Goal: Information Seeking & Learning: Learn about a topic

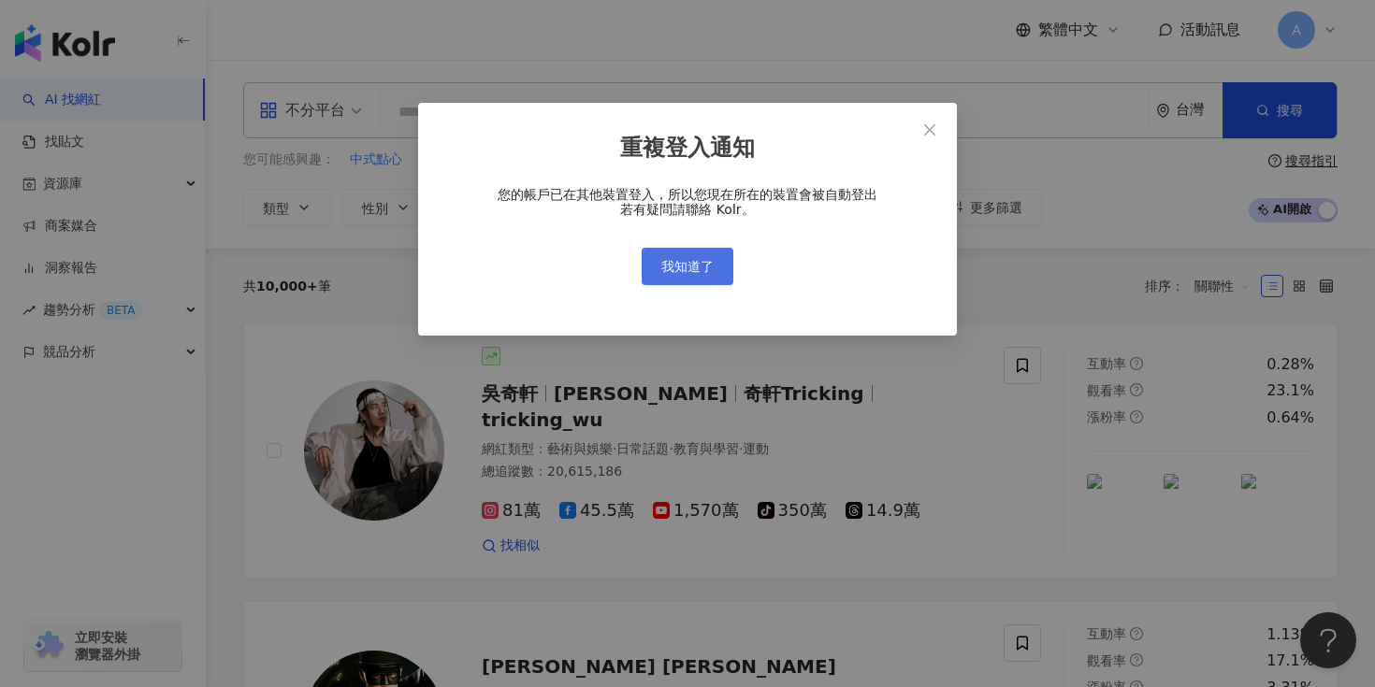
click at [705, 255] on button "我知道了" at bounding box center [688, 266] width 92 height 37
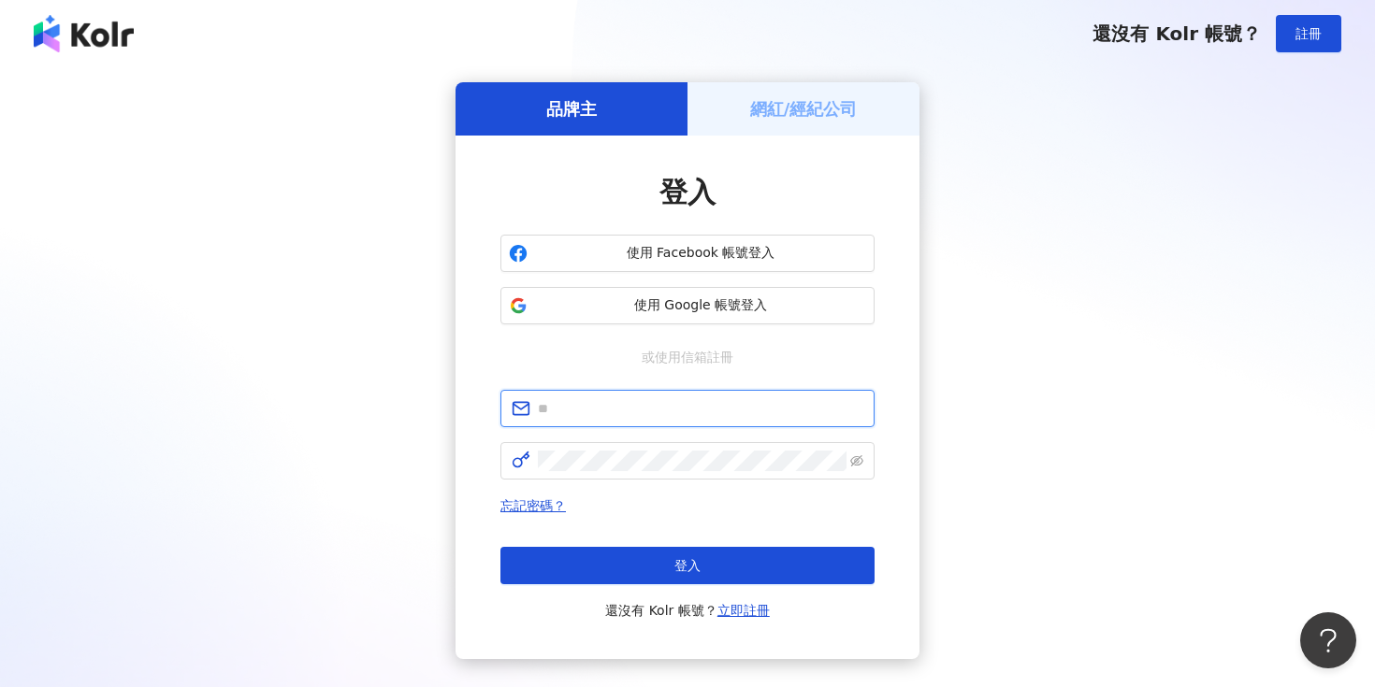
click at [673, 413] on input "text" at bounding box center [700, 408] width 325 height 21
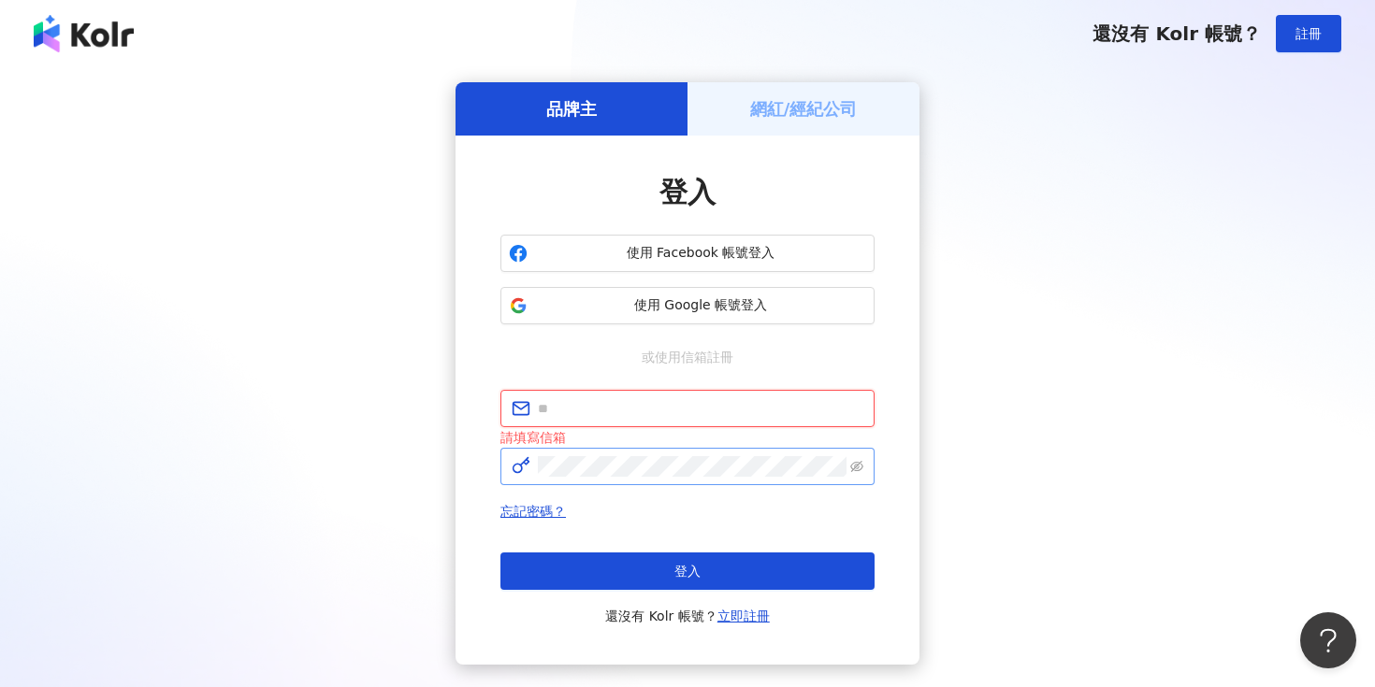
type input "**********"
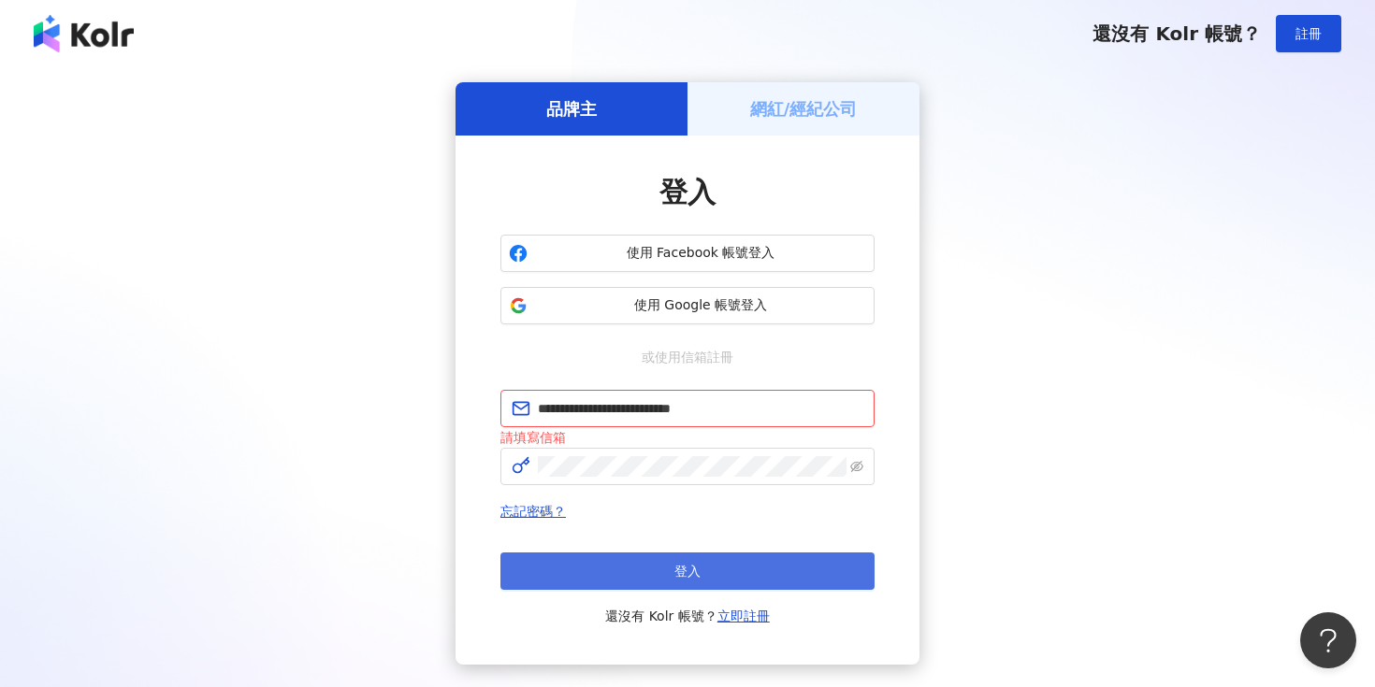
click at [748, 575] on button "登入" at bounding box center [687, 571] width 374 height 37
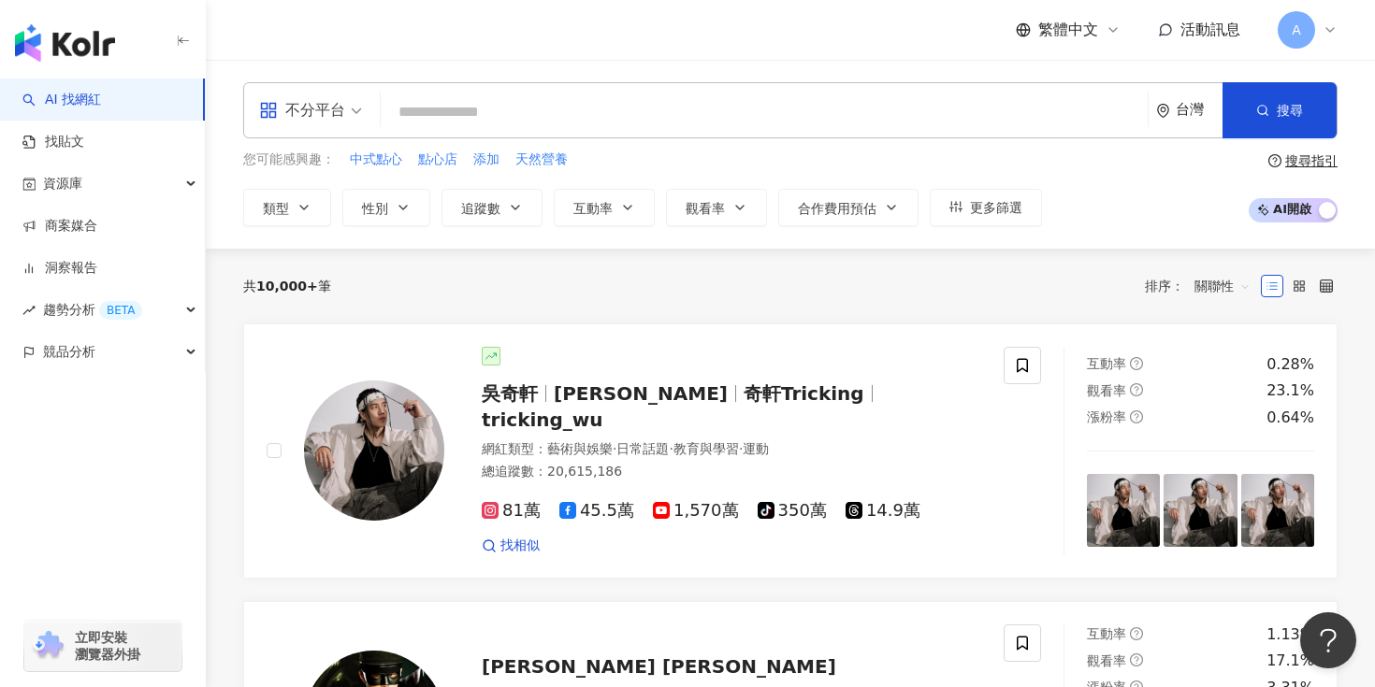
click at [866, 292] on div "共 10,000+ 筆 排序： 關聯性" at bounding box center [790, 286] width 1094 height 30
click at [782, 292] on div "共 10,000+ 筆 排序： 關聯性" at bounding box center [790, 286] width 1094 height 30
click at [664, 96] on input "search" at bounding box center [764, 112] width 752 height 36
click at [597, 117] on input "search" at bounding box center [764, 112] width 752 height 36
type input "*"
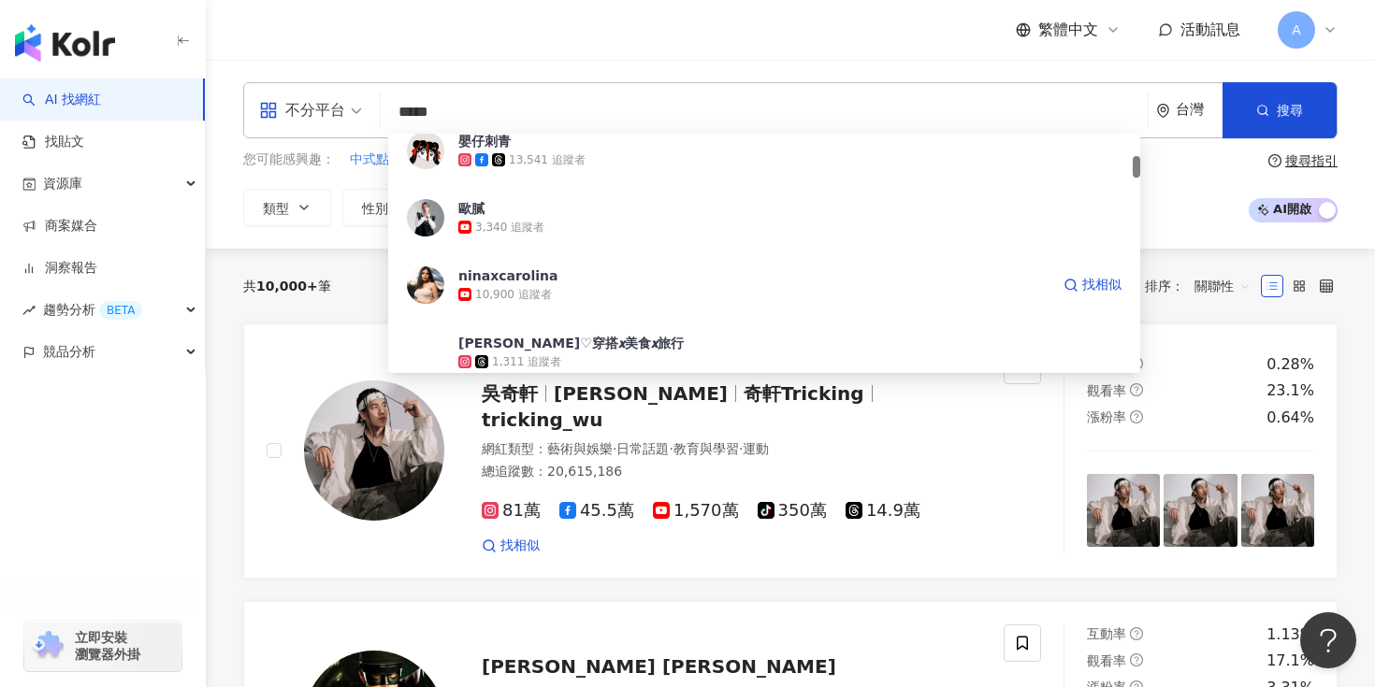
scroll to position [319, 0]
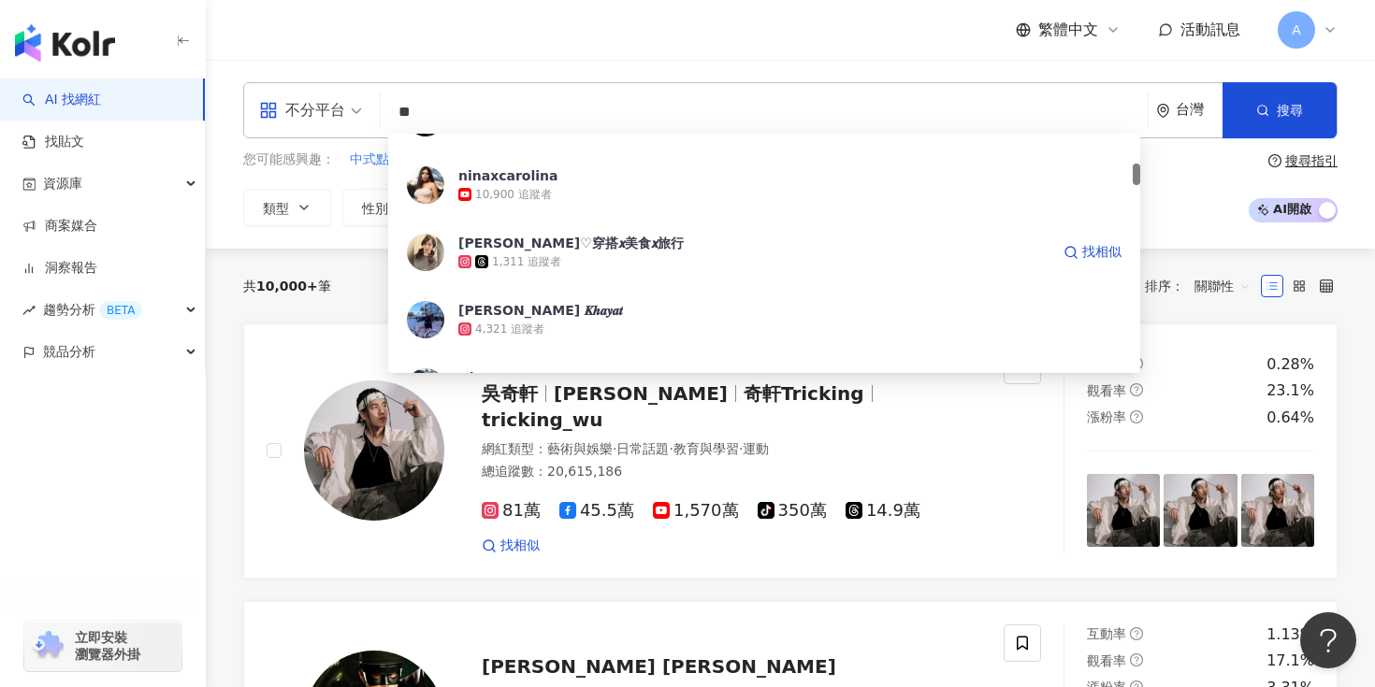
type input "*"
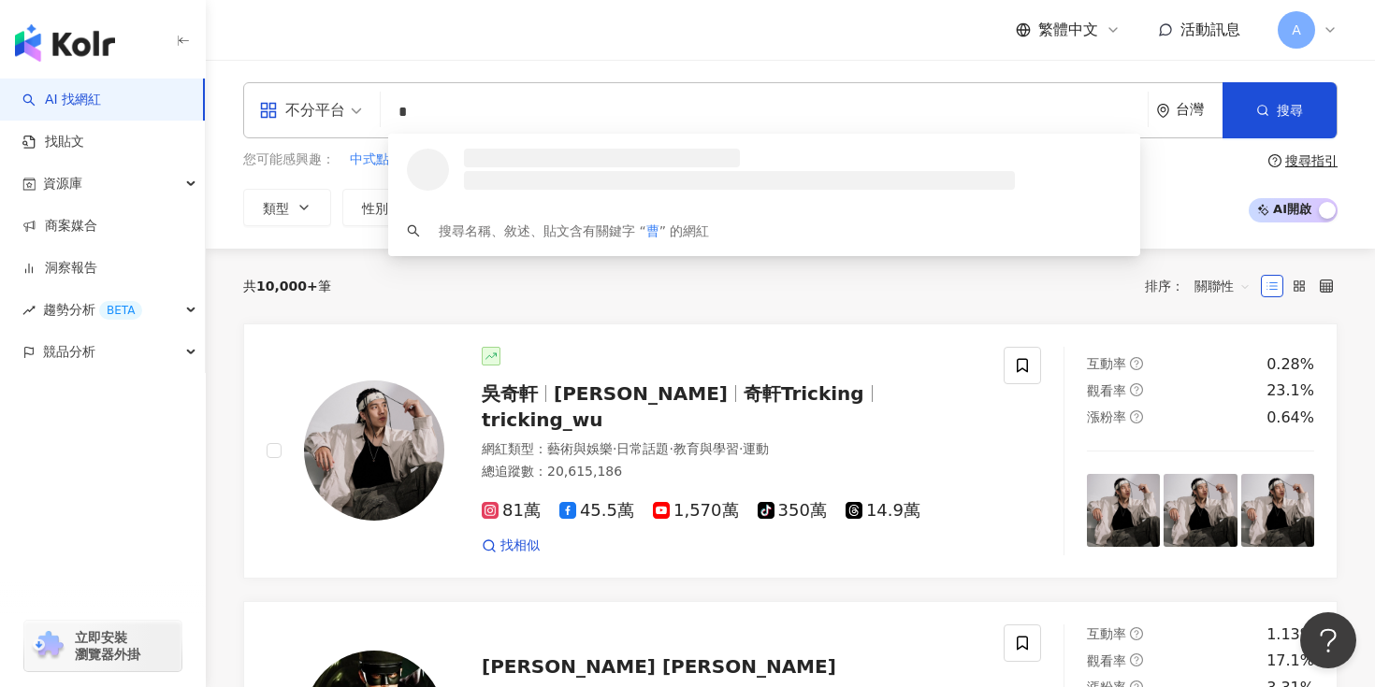
scroll to position [0, 0]
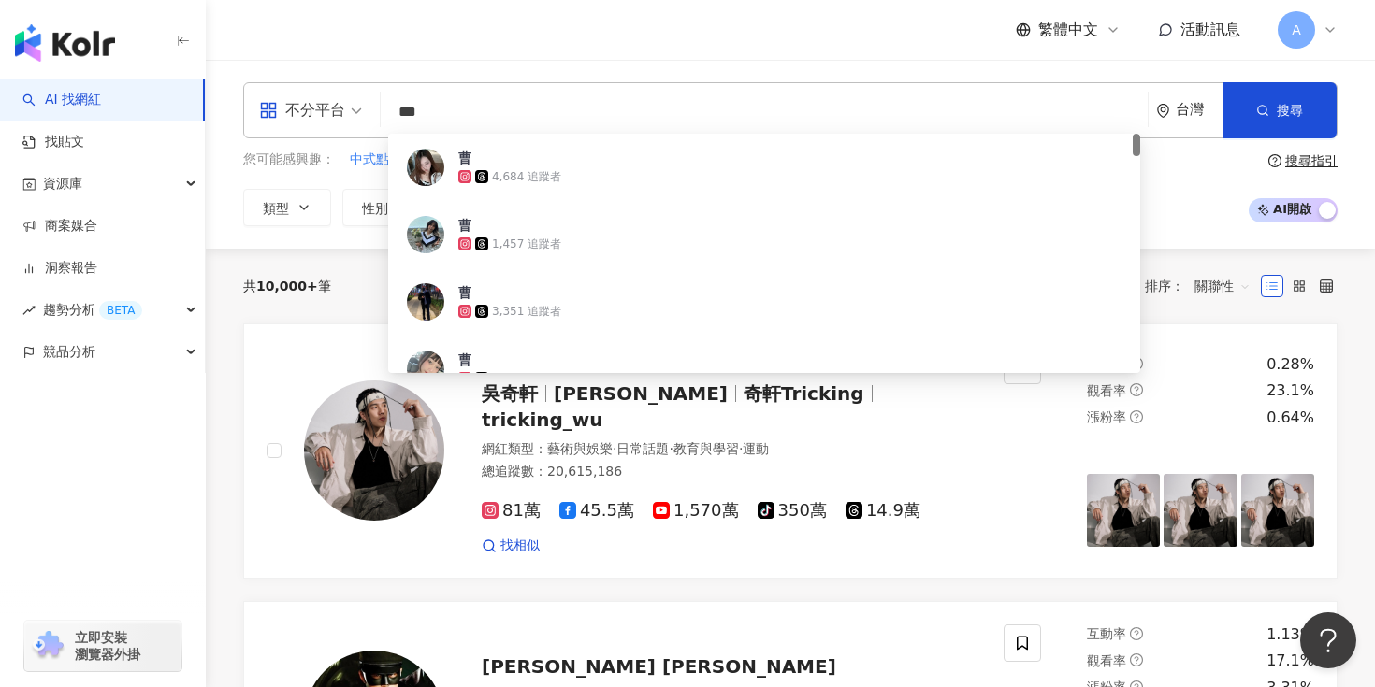
type input "***"
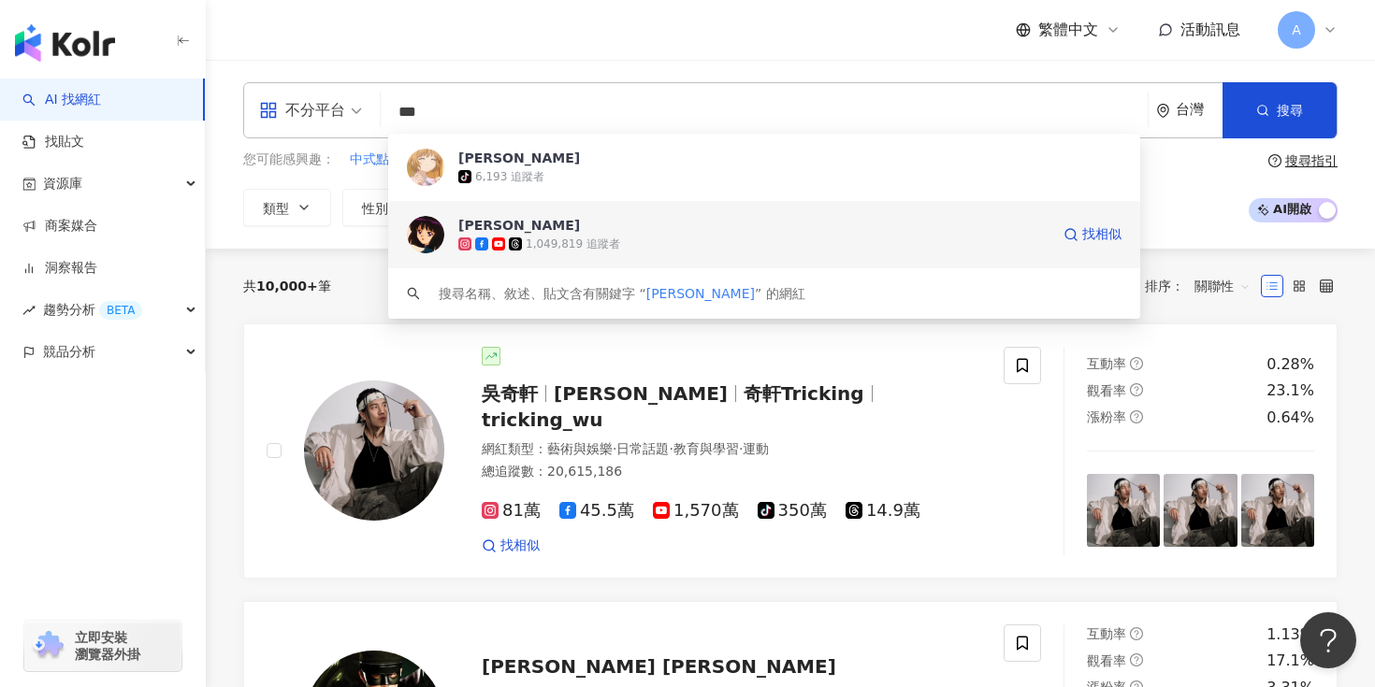
click at [551, 237] on div "1,049,819 追蹤者" at bounding box center [573, 245] width 94 height 16
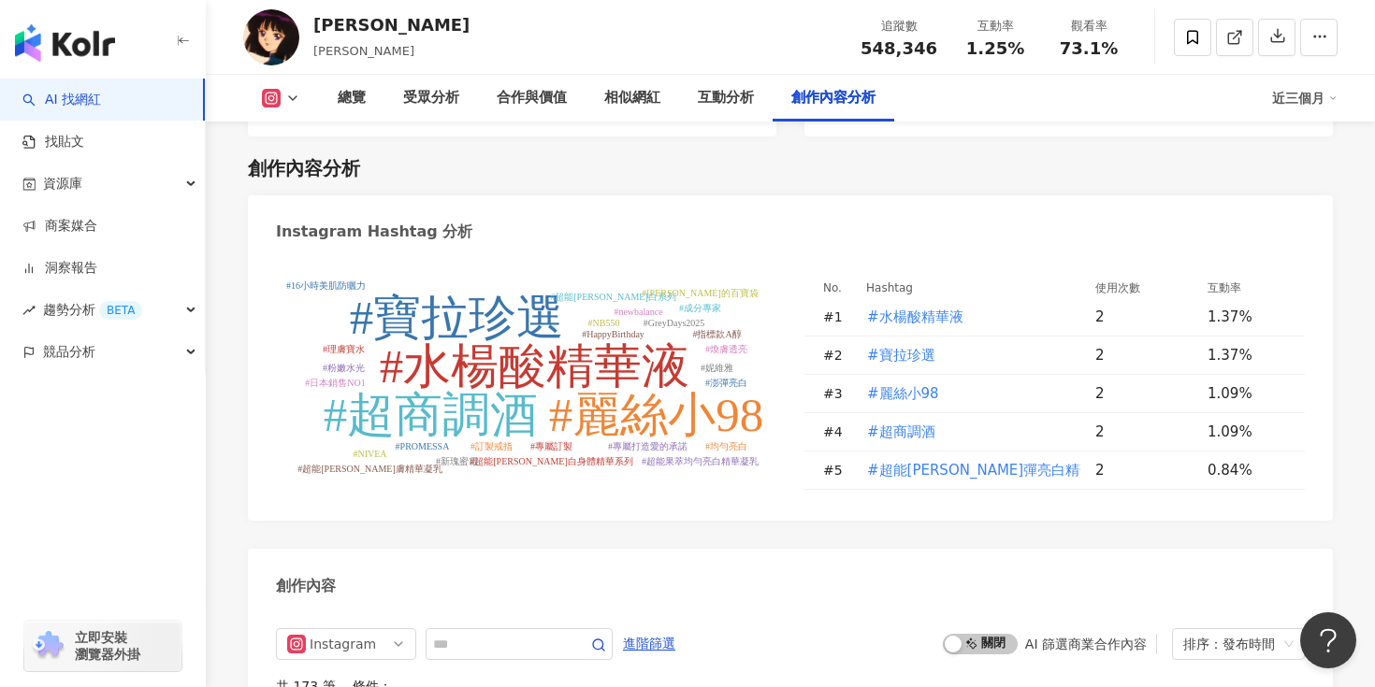
scroll to position [5262, 0]
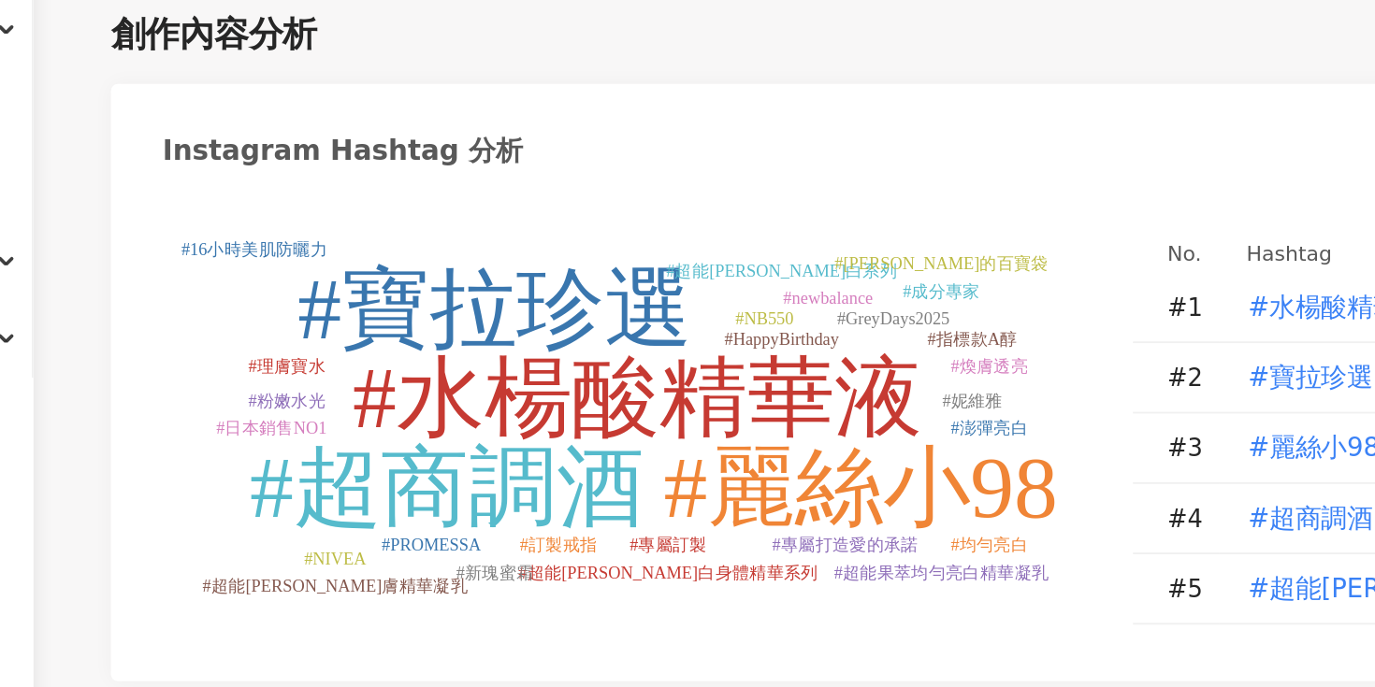
click at [248, 377] on div "#水楊酸精華液 #[PERSON_NAME]珍選 #麗絲小98 #超商調酒 #HappyBirthday #NB550 #GreyDays2025 #newb…" at bounding box center [790, 406] width 1085 height 265
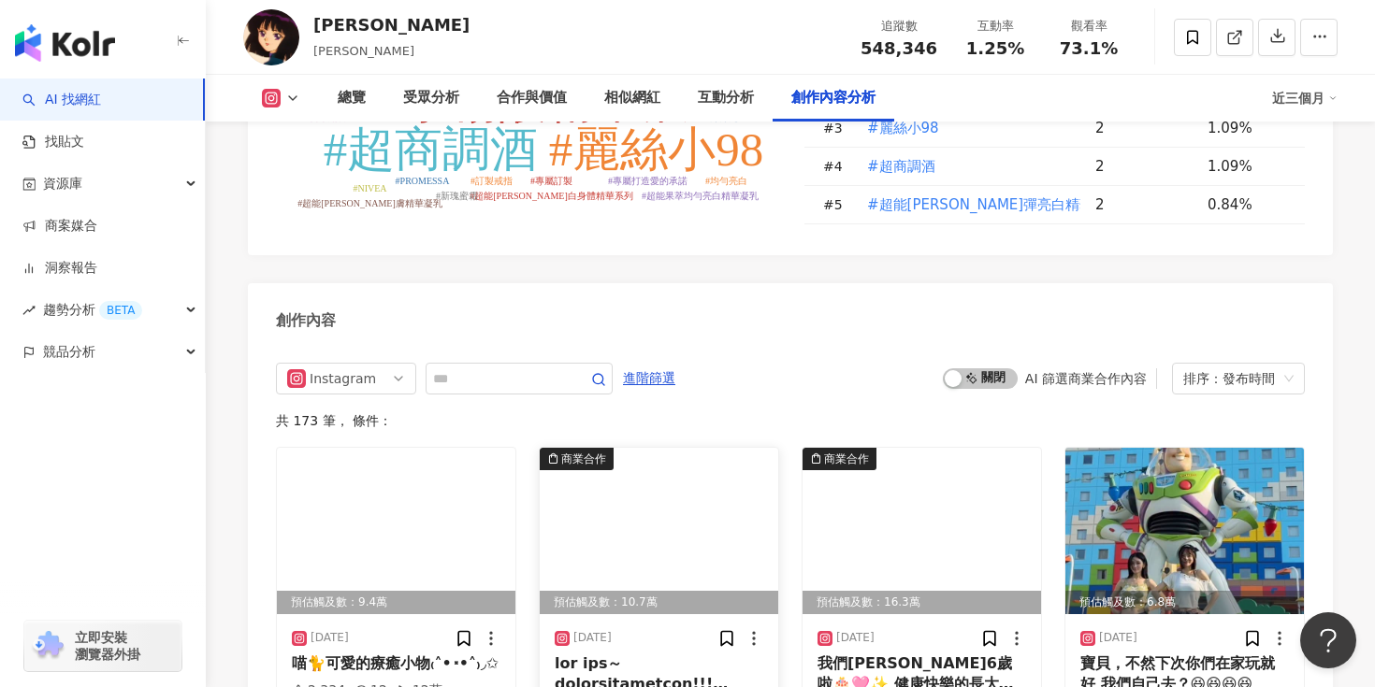
scroll to position [5274, 0]
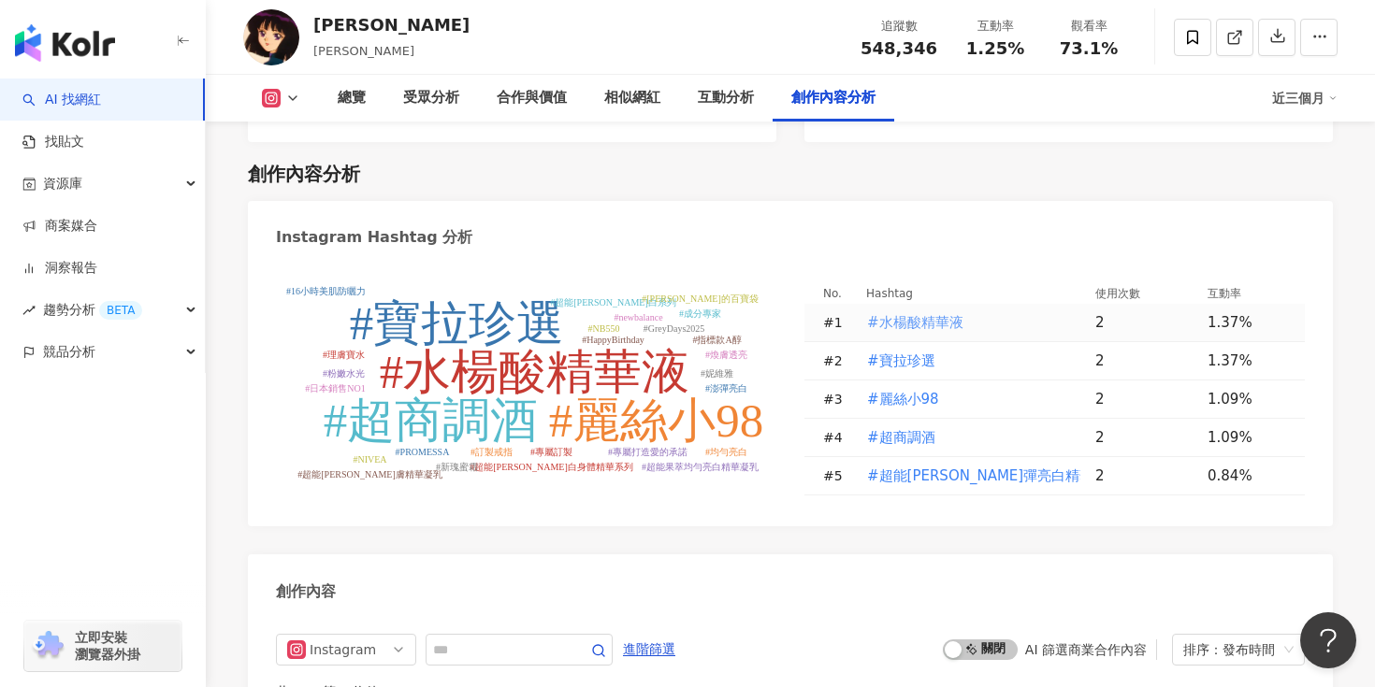
click at [923, 312] on span "#水楊酸精華液" at bounding box center [915, 322] width 96 height 21
type input "*******"
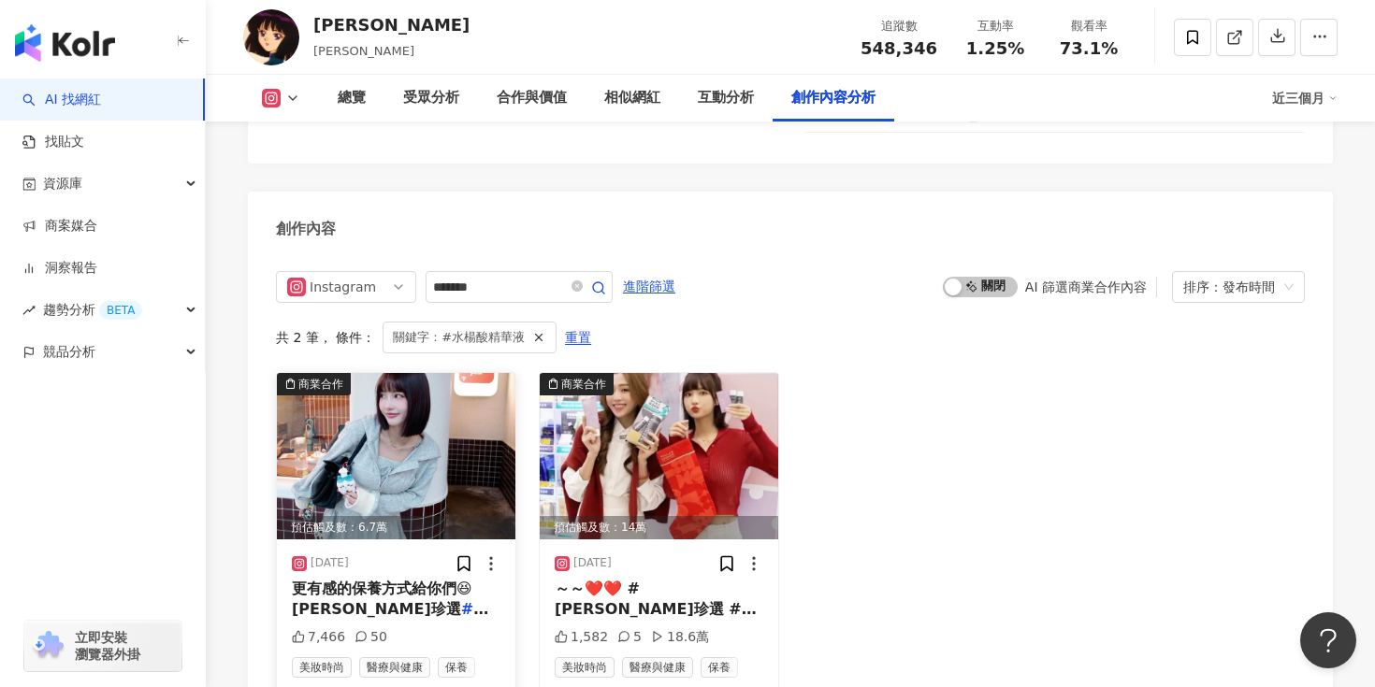
click at [388, 402] on img at bounding box center [396, 456] width 238 height 166
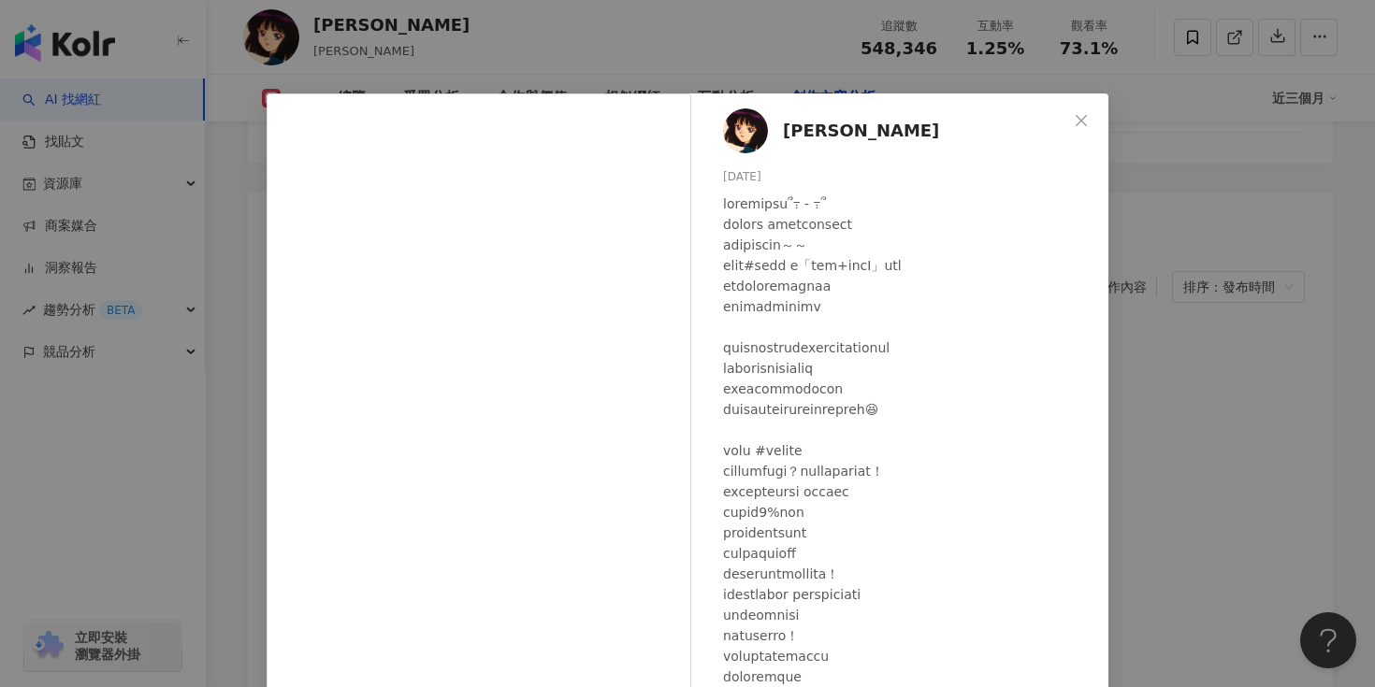
click at [1248, 329] on div "[PERSON_NAME] [DATE] 7,466 50 查看原始貼文" at bounding box center [687, 343] width 1375 height 687
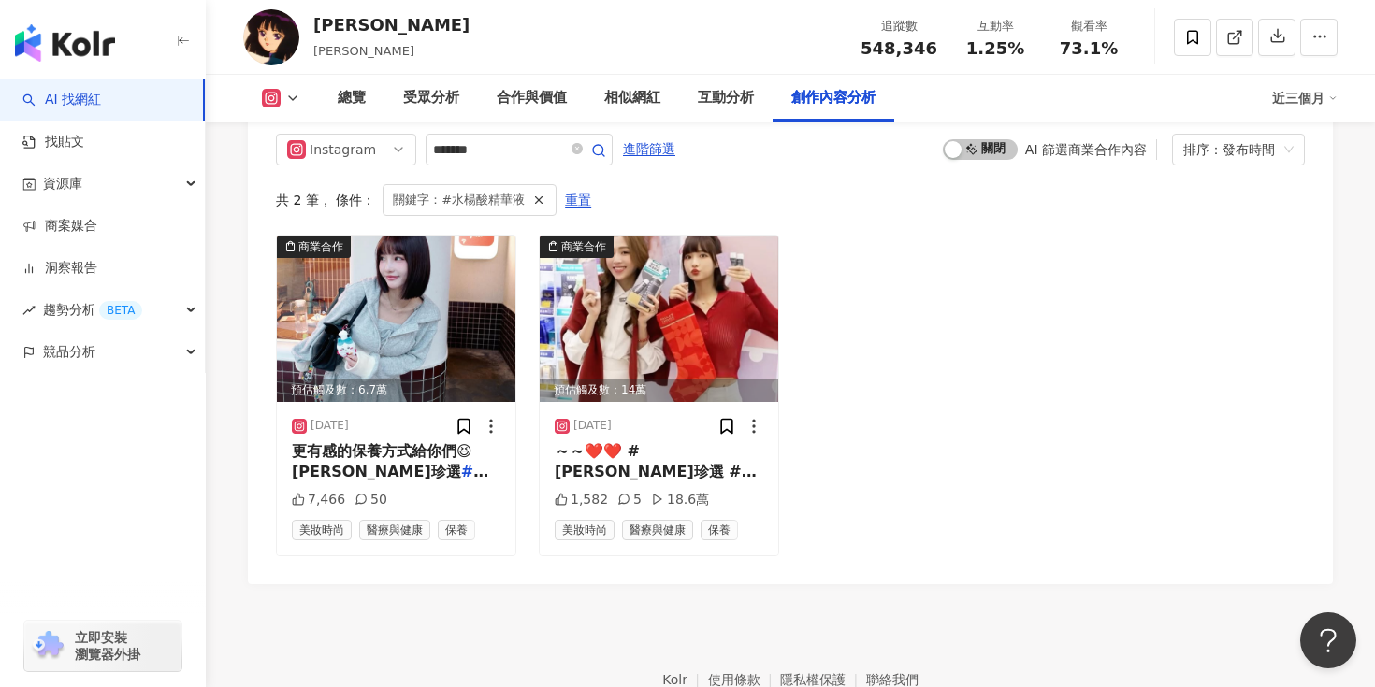
scroll to position [5809, 0]
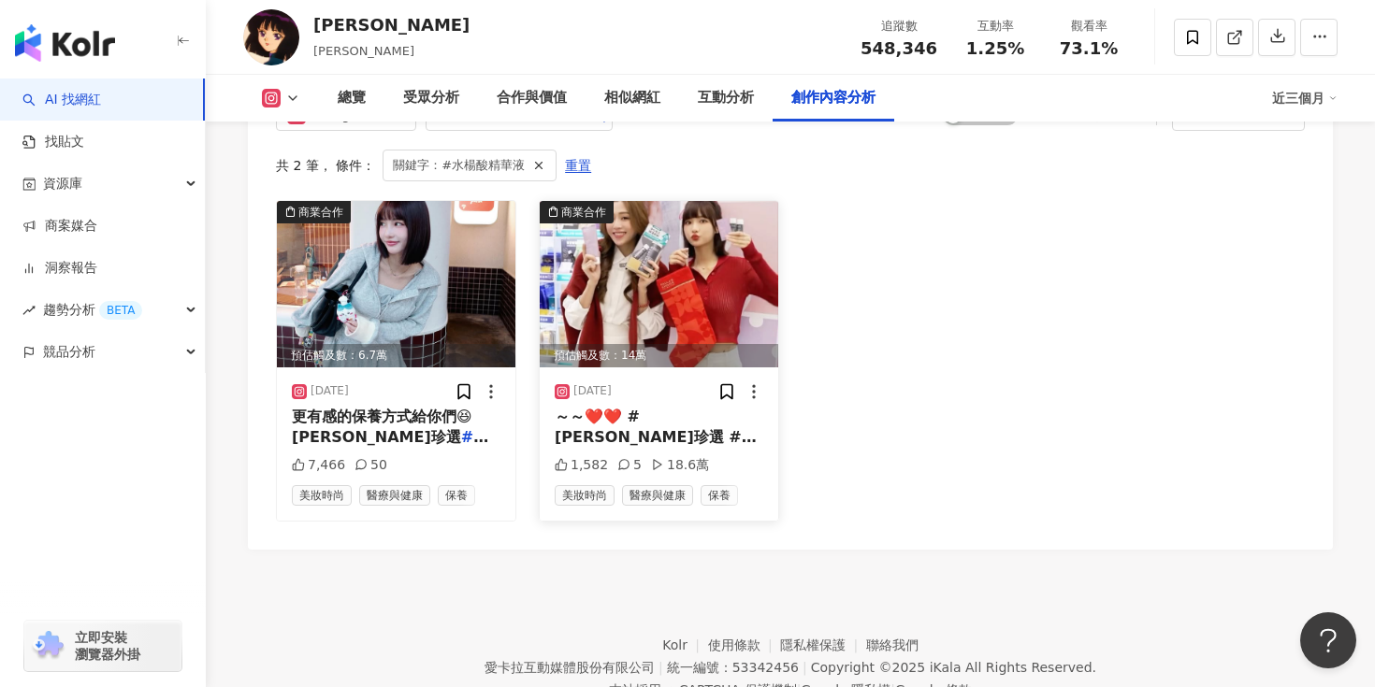
click at [651, 243] on img at bounding box center [659, 284] width 238 height 166
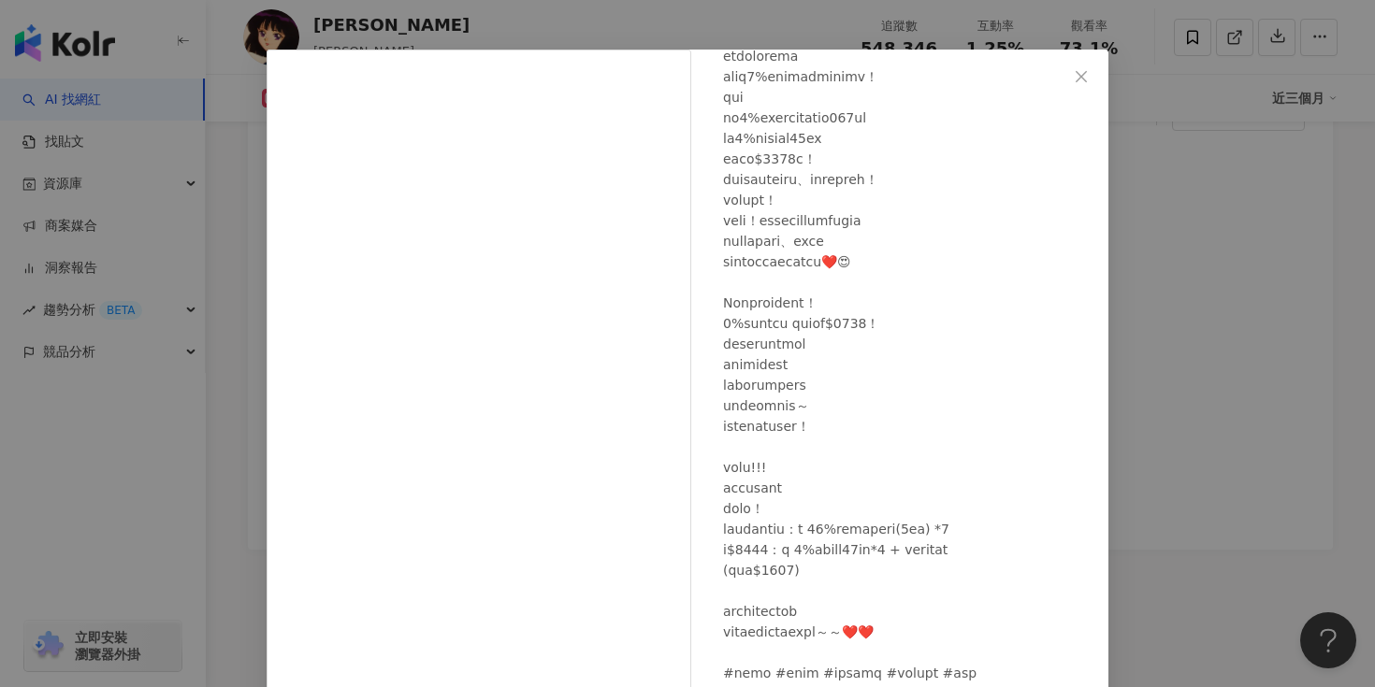
scroll to position [302, 0]
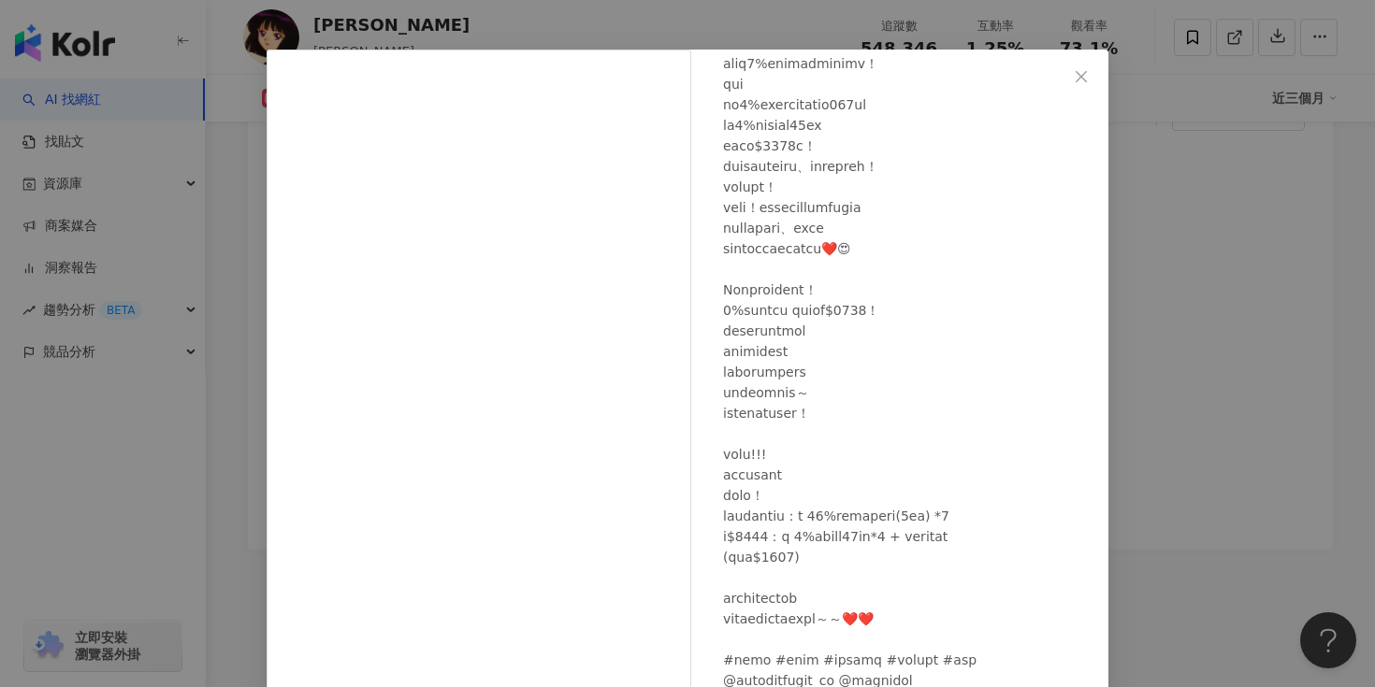
click at [1176, 363] on div "逸歡 [DATE] 1,582 5 18.6萬 查看原始貼文" at bounding box center [687, 343] width 1375 height 687
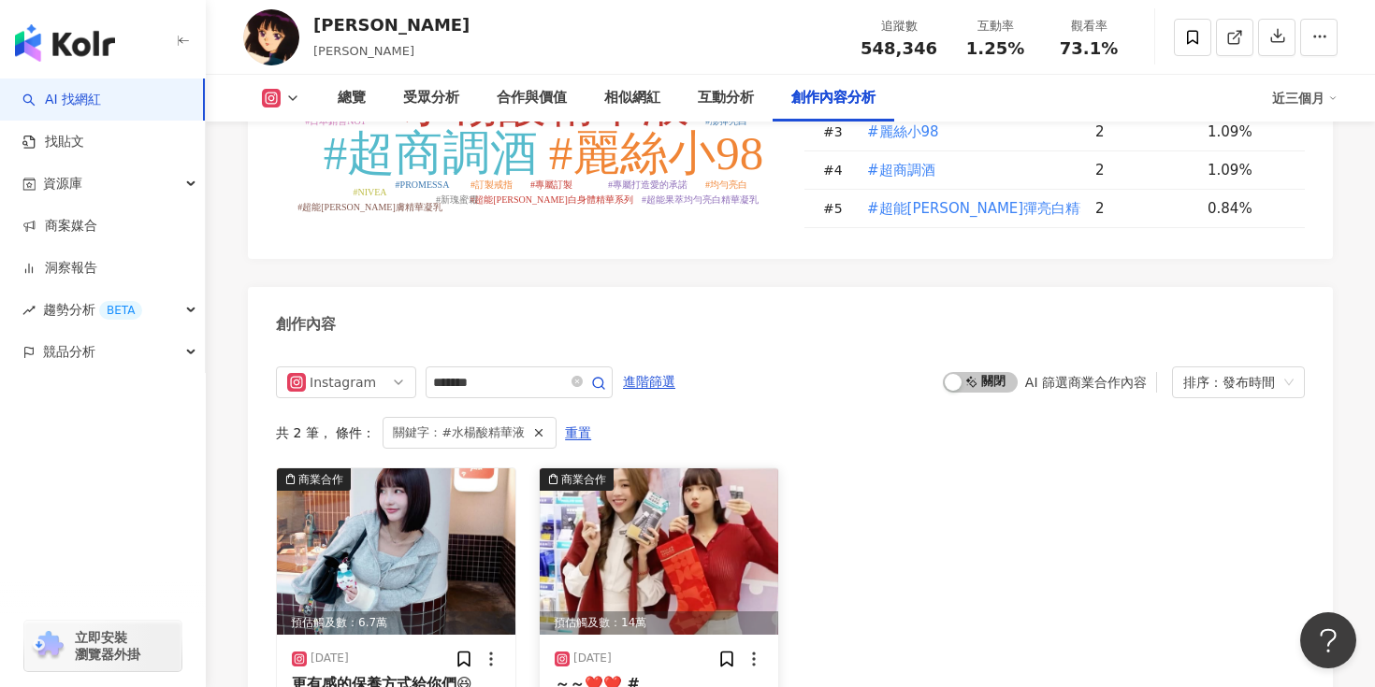
scroll to position [5540, 0]
click at [532, 427] on icon "button" at bounding box center [538, 433] width 13 height 13
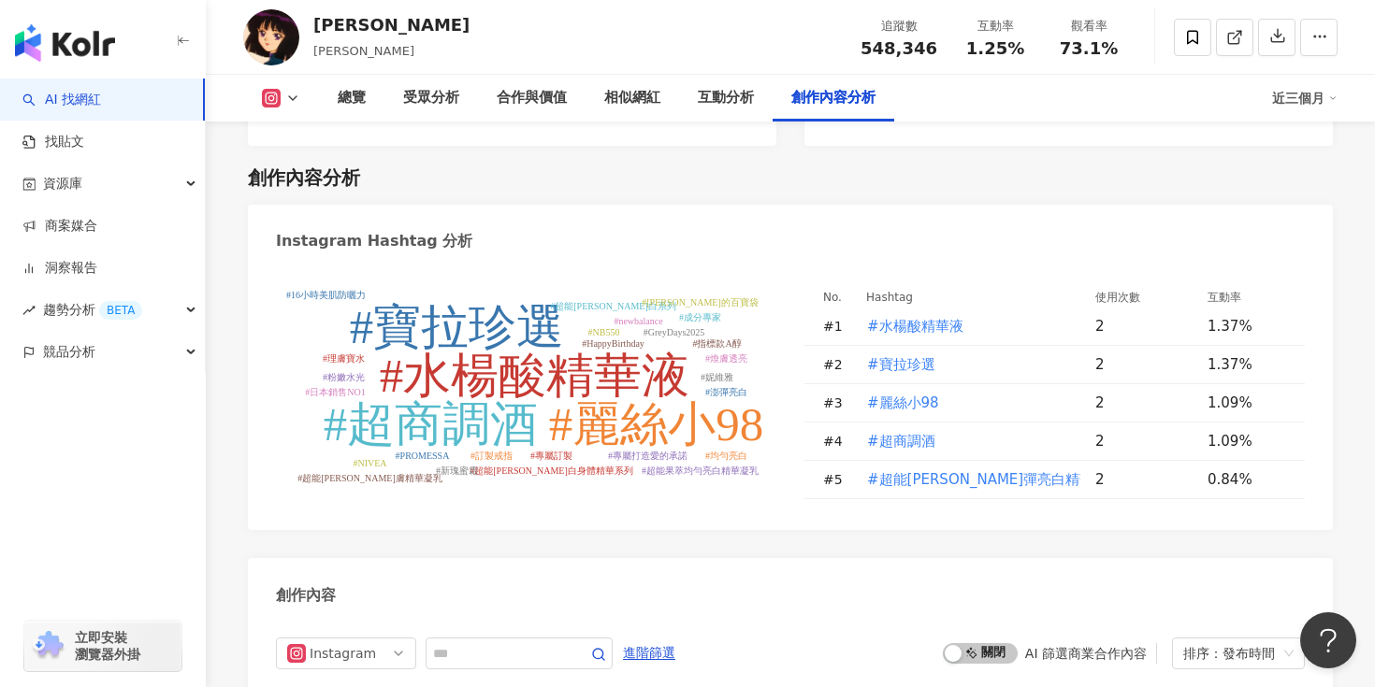
scroll to position [5161, 0]
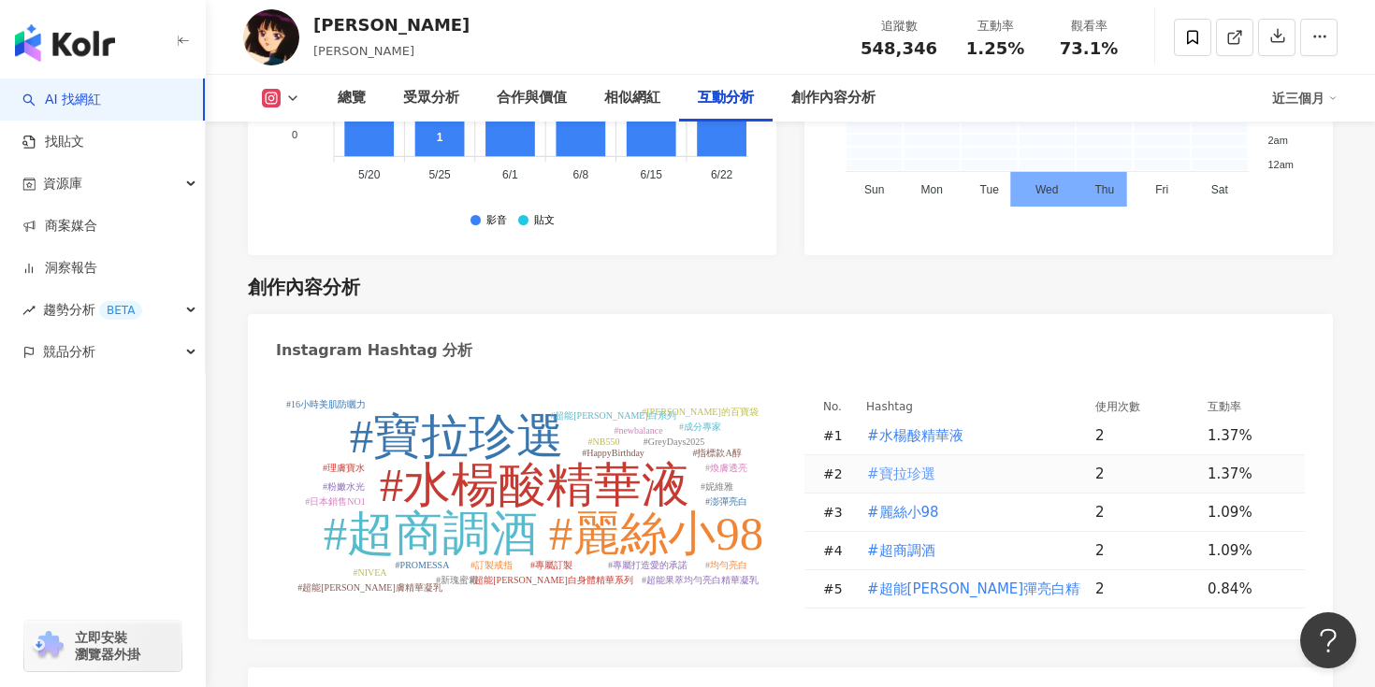
click at [902, 464] on span "#寶拉珍選" at bounding box center [901, 474] width 68 height 21
type input "*****"
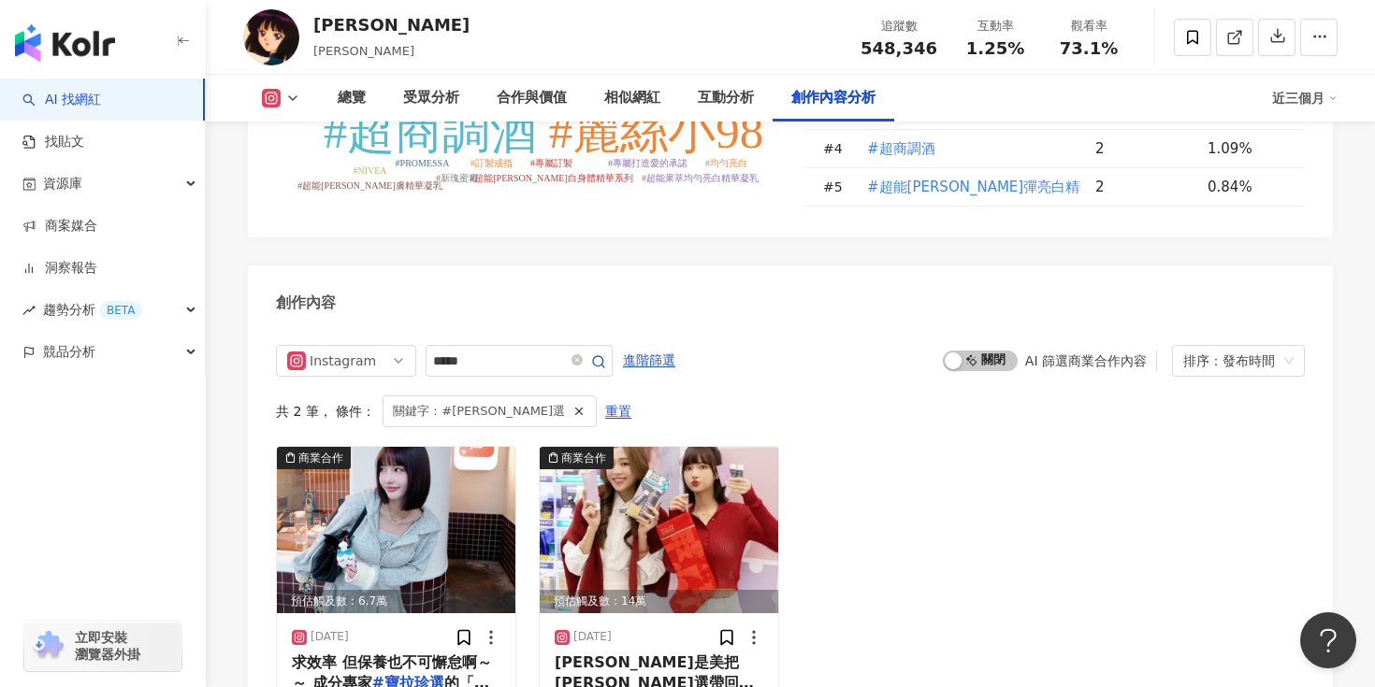
scroll to position [5541, 0]
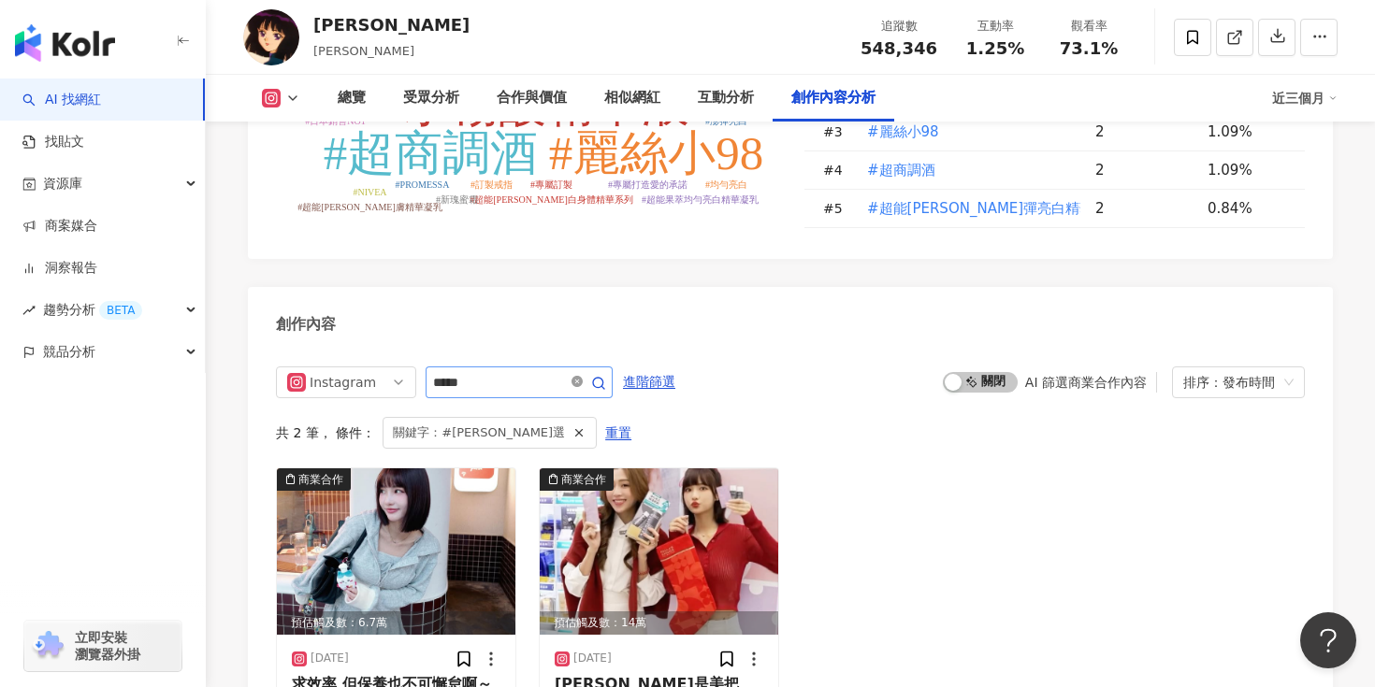
click at [582, 376] on icon "close-circle" at bounding box center [576, 381] width 11 height 11
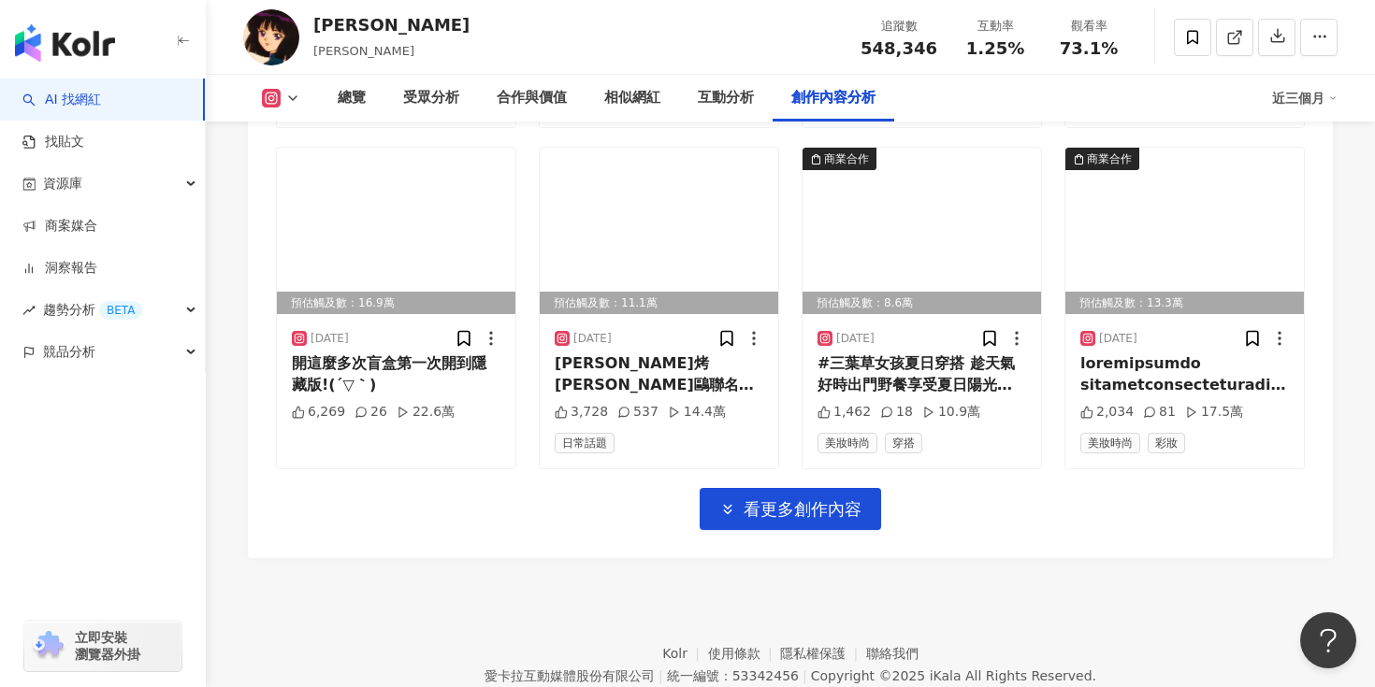
scroll to position [6533, 0]
